Goal: Use online tool/utility

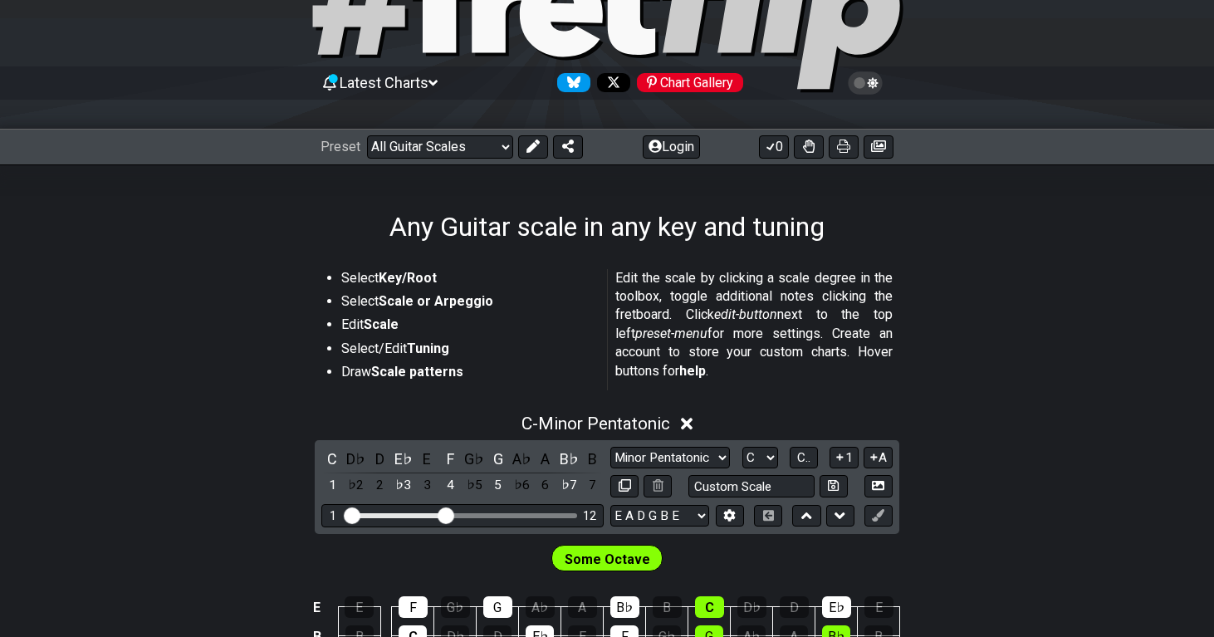
scroll to position [105, 0]
select select "Dorian"
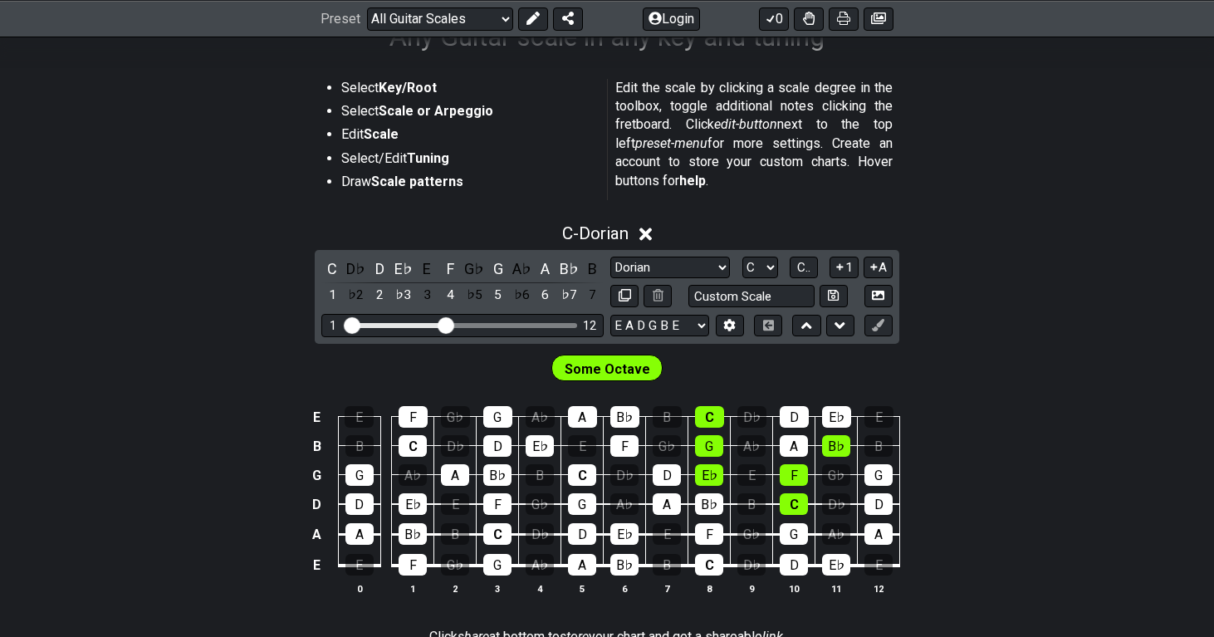
scroll to position [312, 0]
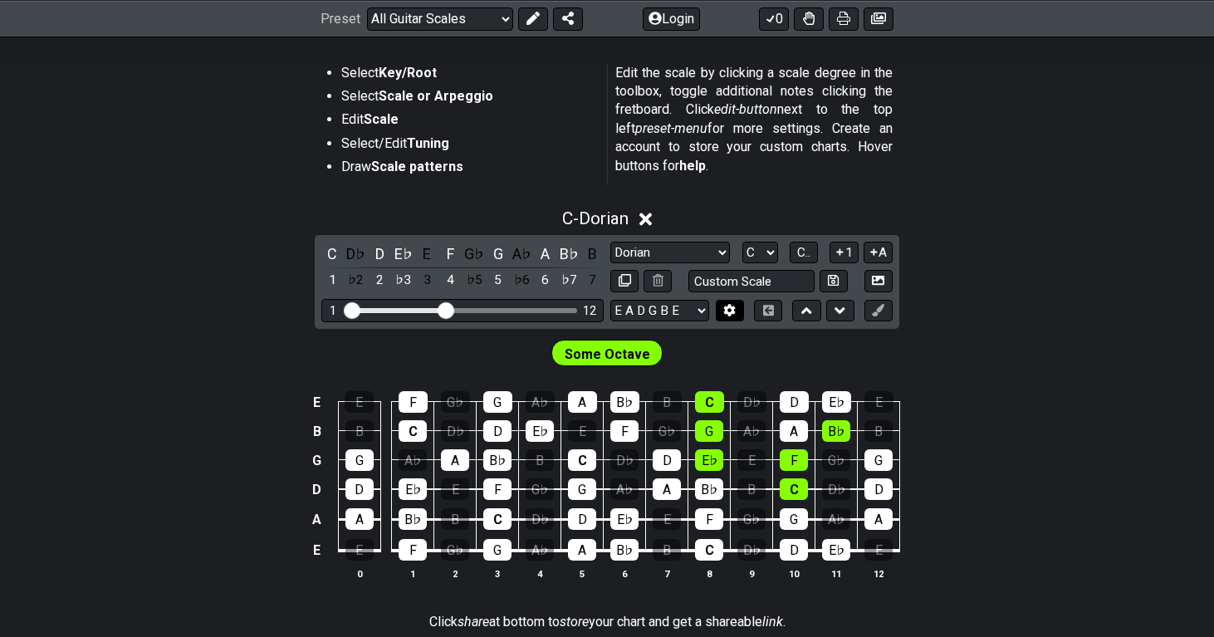
click at [724, 308] on icon at bounding box center [730, 310] width 12 height 12
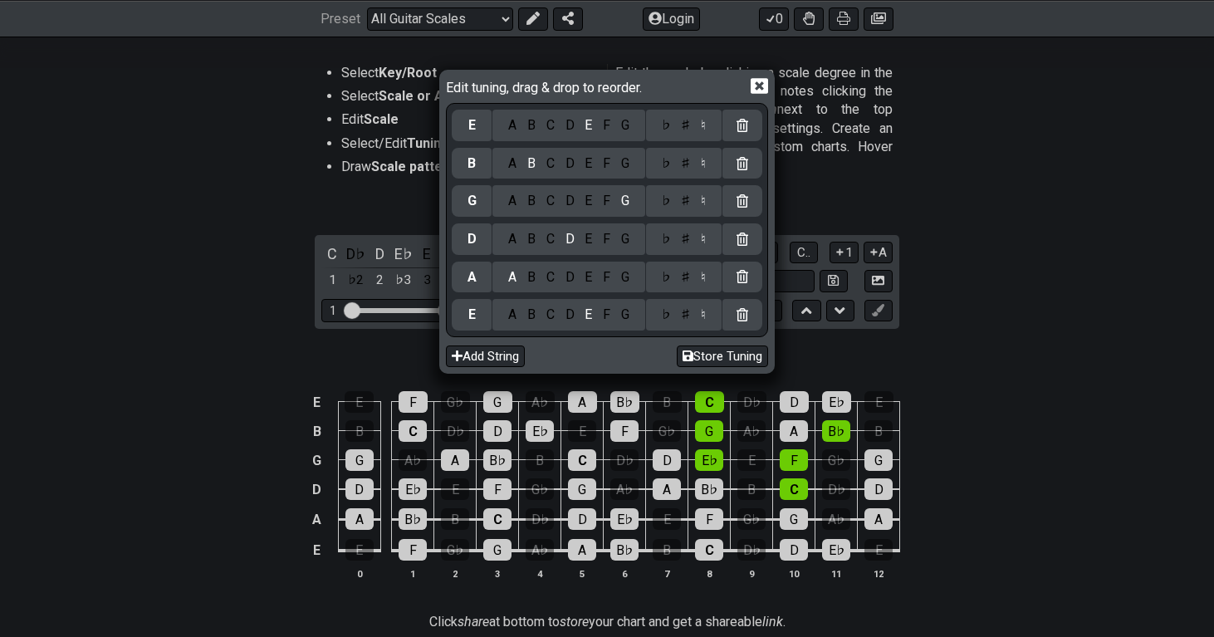
click at [562, 314] on div "D" at bounding box center [570, 315] width 20 height 18
click at [602, 202] on div "F" at bounding box center [607, 201] width 18 height 18
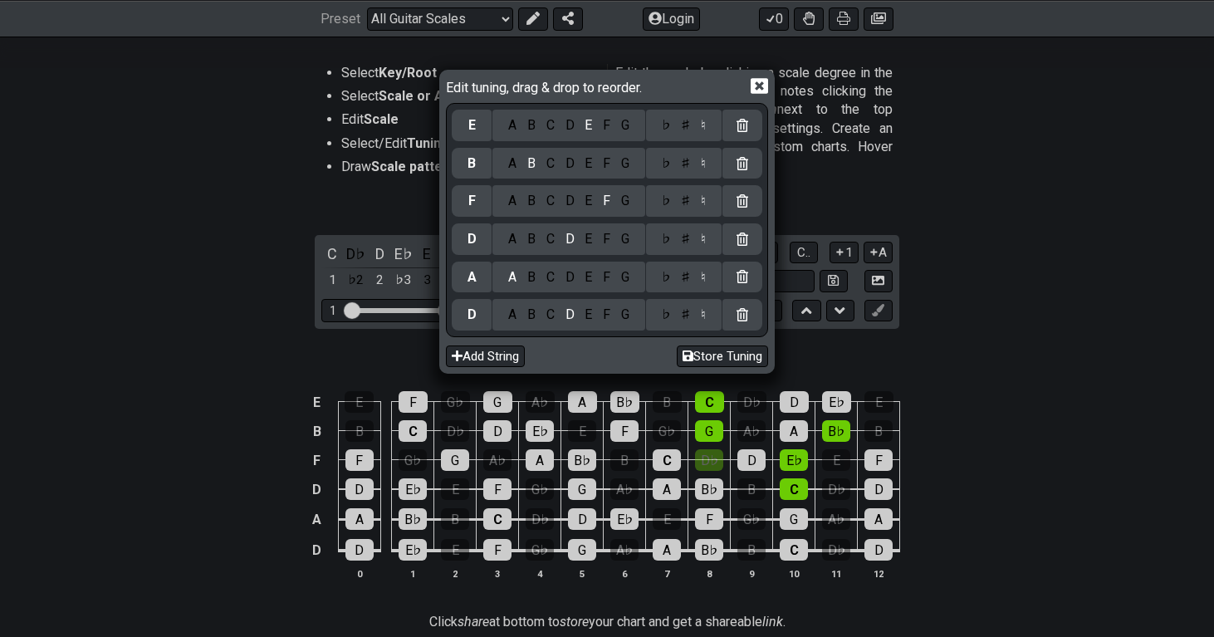
click at [514, 164] on div "A" at bounding box center [512, 164] width 19 height 18
click at [569, 122] on div "D" at bounding box center [570, 125] width 20 height 18
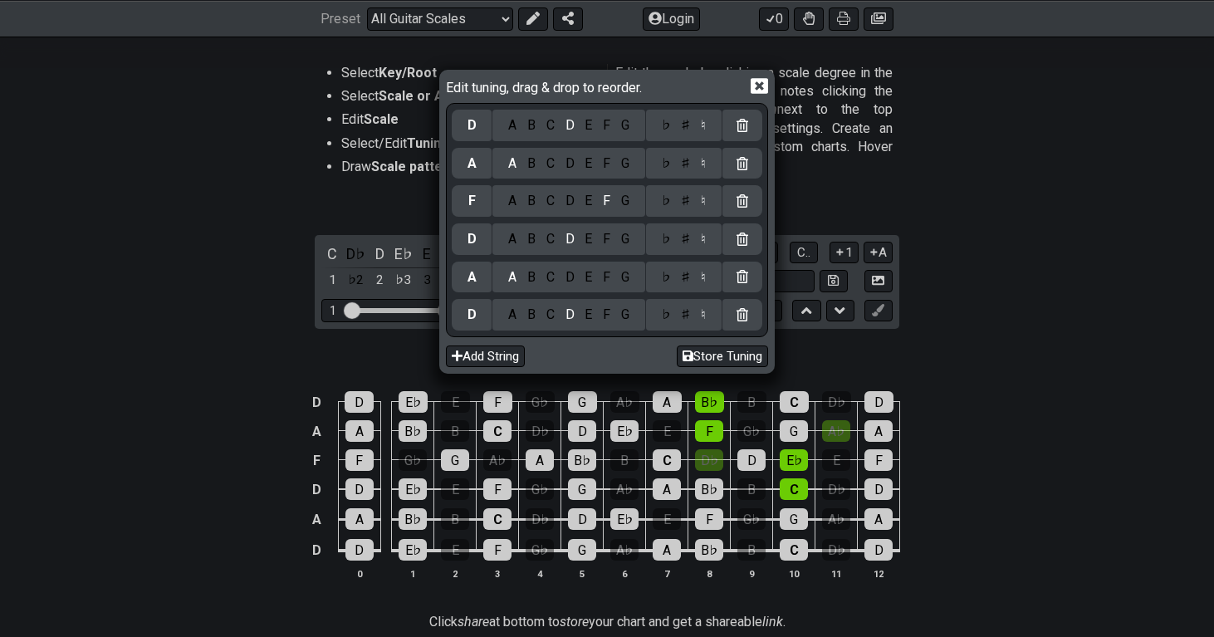
click at [723, 341] on div "Add String Store Tuning" at bounding box center [607, 353] width 323 height 32
click at [728, 353] on button "Store Tuning" at bounding box center [722, 357] width 91 height 22
click at [766, 76] on div "Edit tuning, drag & drop to reorder." at bounding box center [607, 88] width 323 height 29
click at [767, 80] on icon at bounding box center [759, 86] width 17 height 16
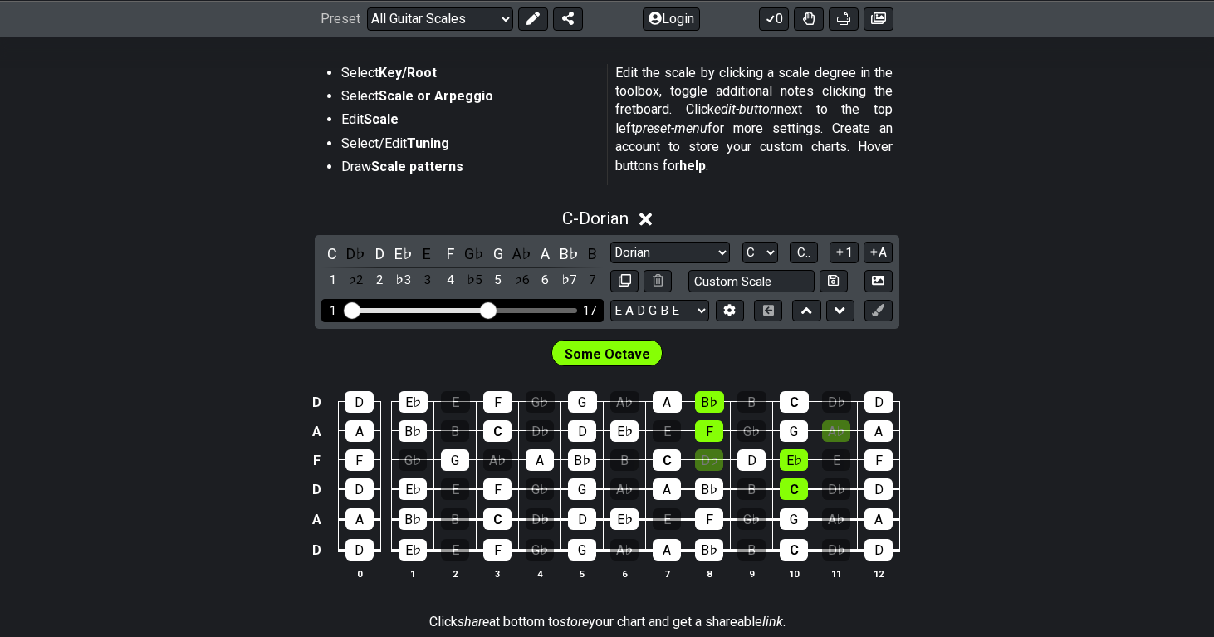
drag, startPoint x: 452, startPoint y: 306, endPoint x: 486, endPoint y: 297, distance: 35.3
click at [486, 297] on div "C D♭ D E♭ E F G♭ G A♭ A B♭ B 1 ♭2 2 ♭3 3 4 ♭5 5 ♭6 6 ♭7 7 Minor Pentatonic Root…" at bounding box center [607, 282] width 585 height 94
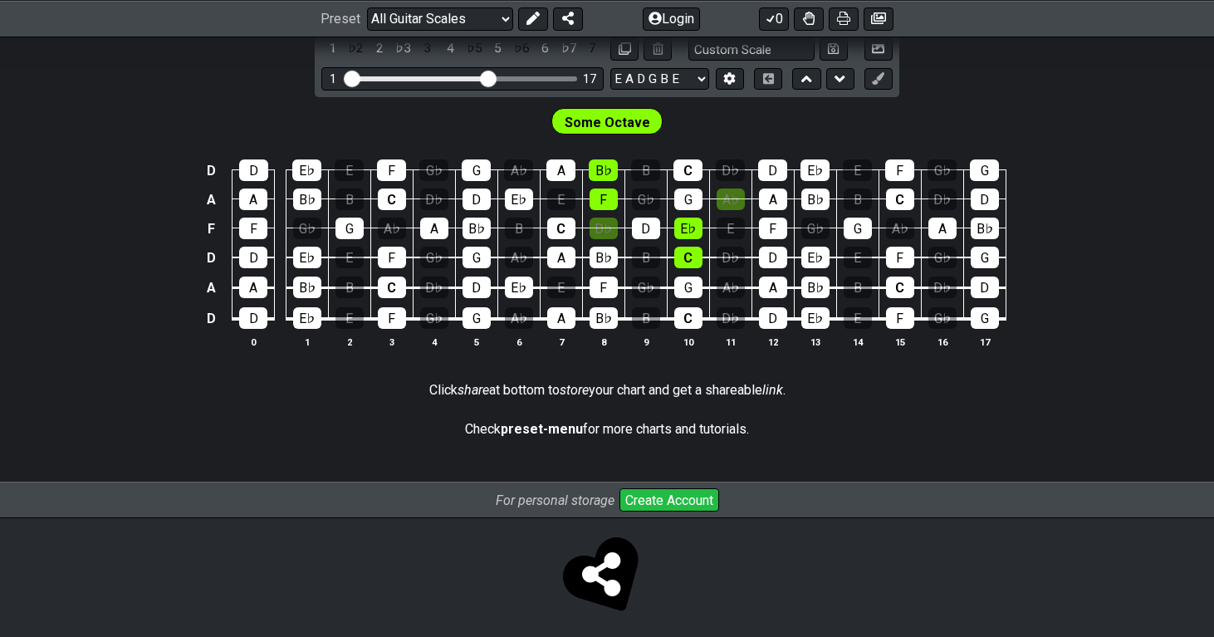
scroll to position [550, 0]
